Goal: Communication & Community: Answer question/provide support

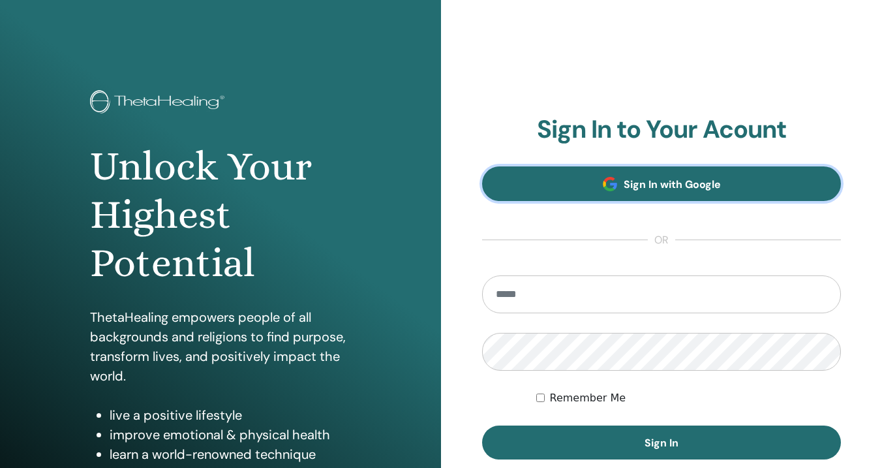
click at [632, 179] on span "Sign In with Google" at bounding box center [672, 184] width 97 height 14
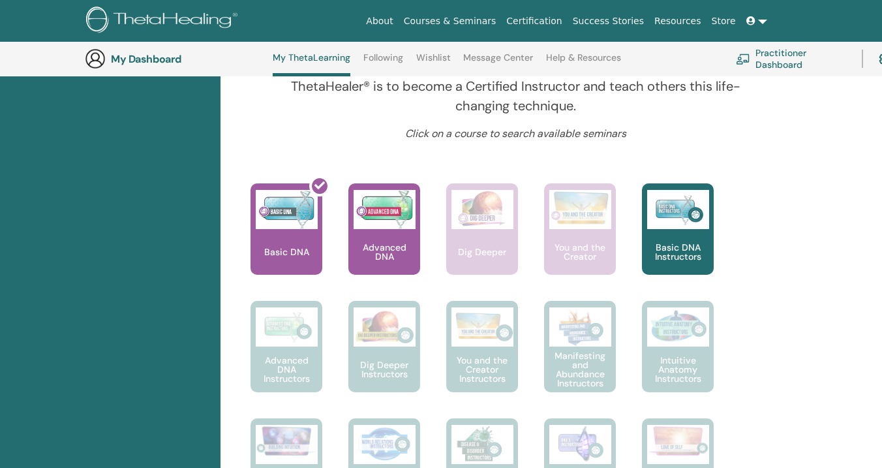
scroll to position [485, 0]
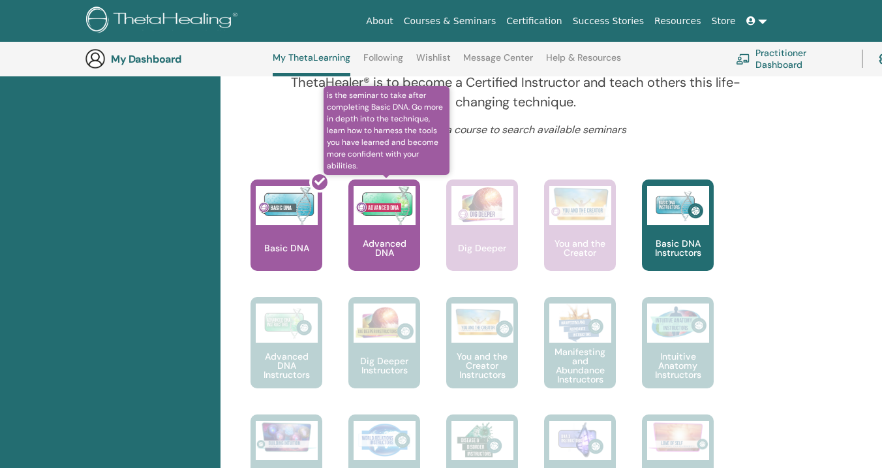
click at [391, 217] on img at bounding box center [385, 205] width 62 height 39
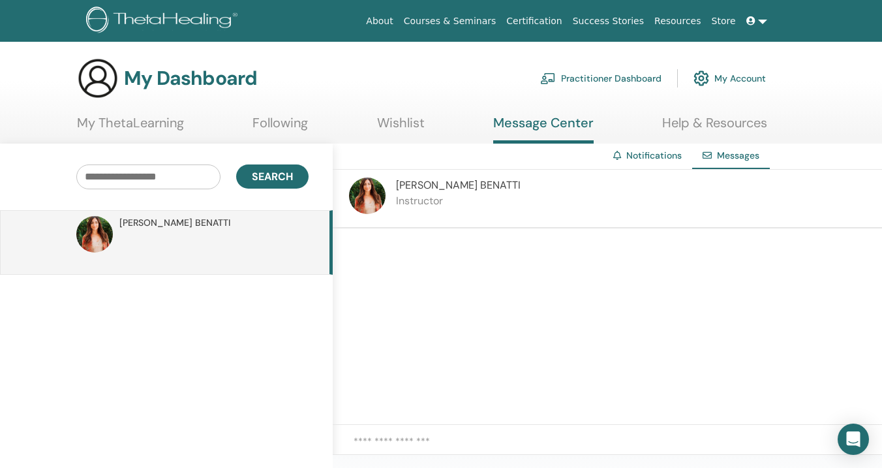
click at [482, 207] on p "Instructor" at bounding box center [458, 201] width 125 height 16
